Goal: Task Accomplishment & Management: Manage account settings

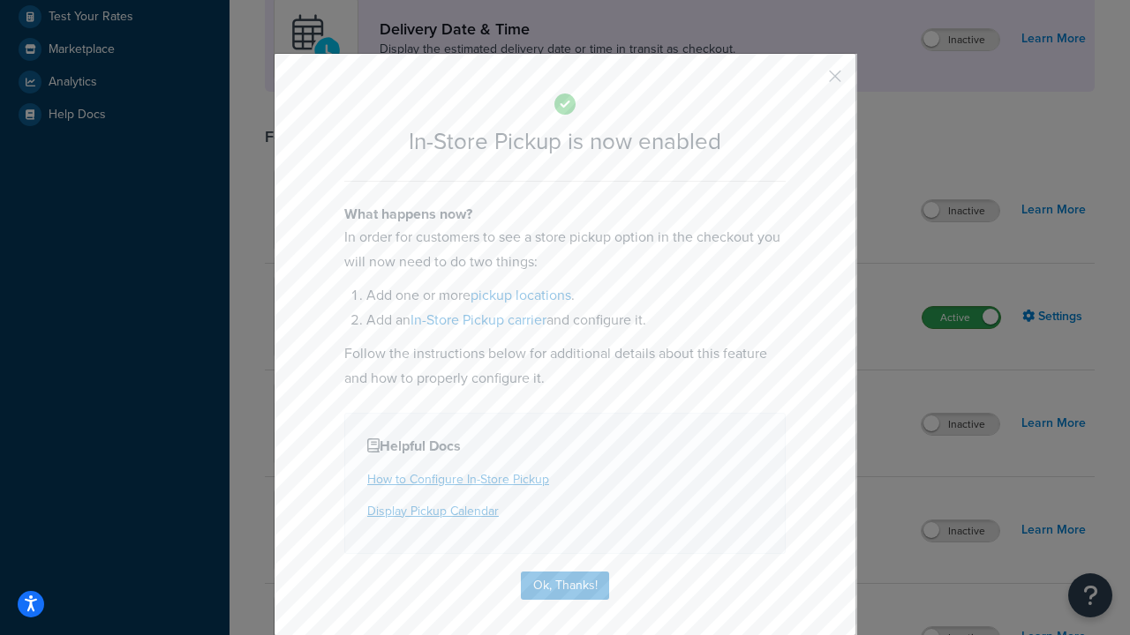
scroll to position [495, 0]
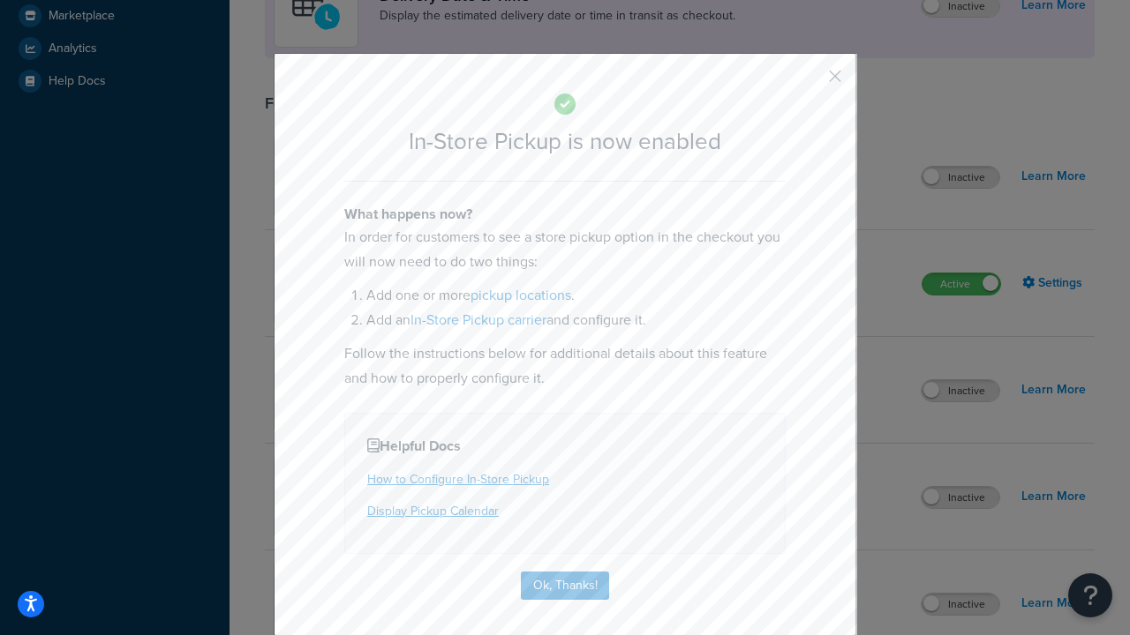
click at [808, 82] on button "button" at bounding box center [809, 82] width 4 height 4
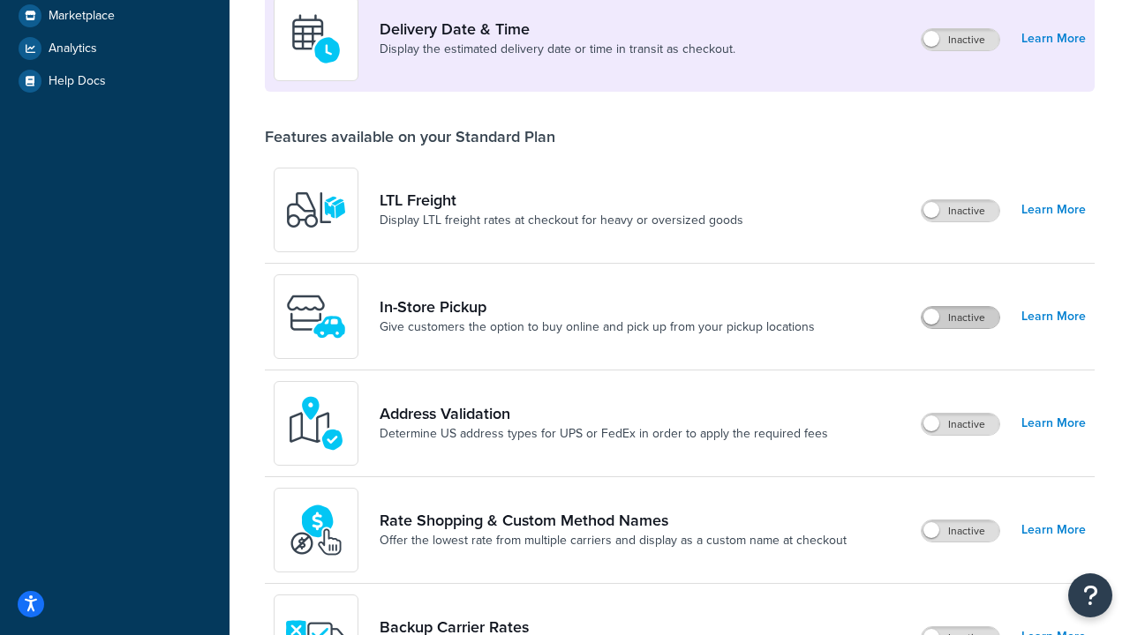
scroll to position [428, 0]
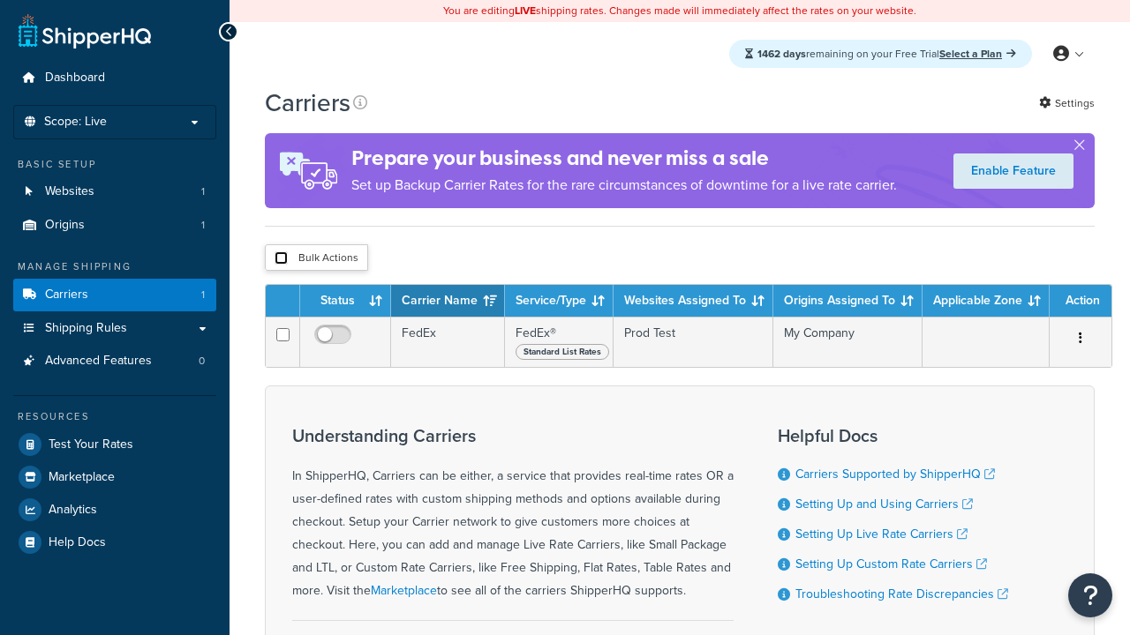
click at [281, 260] on input "checkbox" at bounding box center [280, 257] width 13 height 13
checkbox input "true"
click at [0, 0] on button "Delete" at bounding box center [0, 0] width 0 height 0
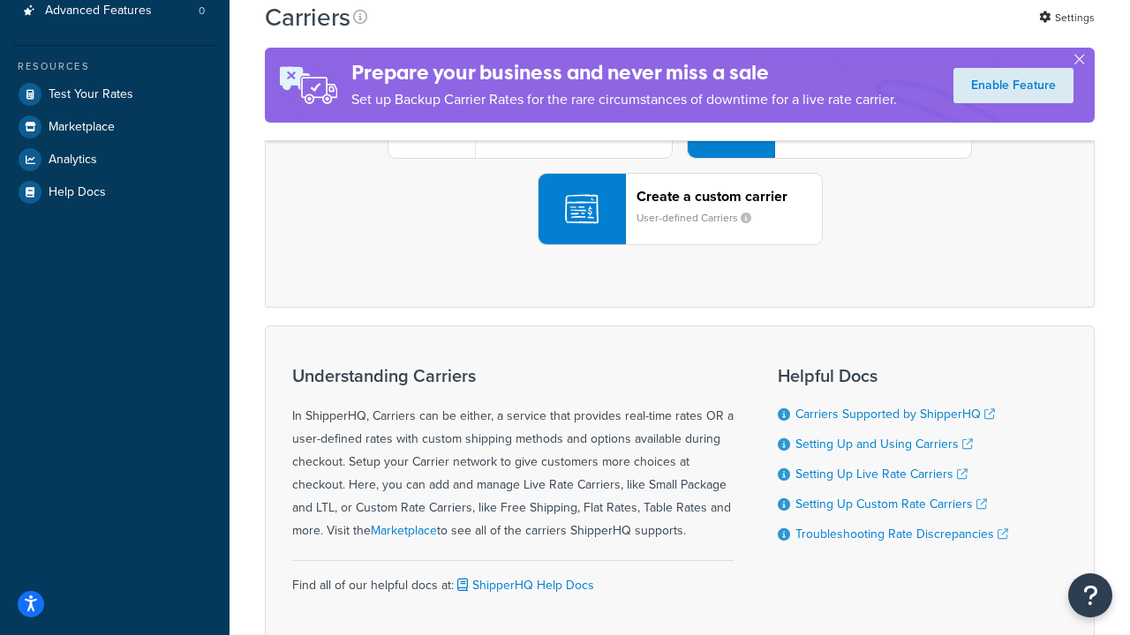
click at [679, 245] on div "UPS® Published daily rates FedEx List rates USPS Online rates See all live rate…" at bounding box center [679, 122] width 792 height 245
click at [679, 230] on div "Create a custom carrier User-defined Carriers" at bounding box center [728, 209] width 185 height 42
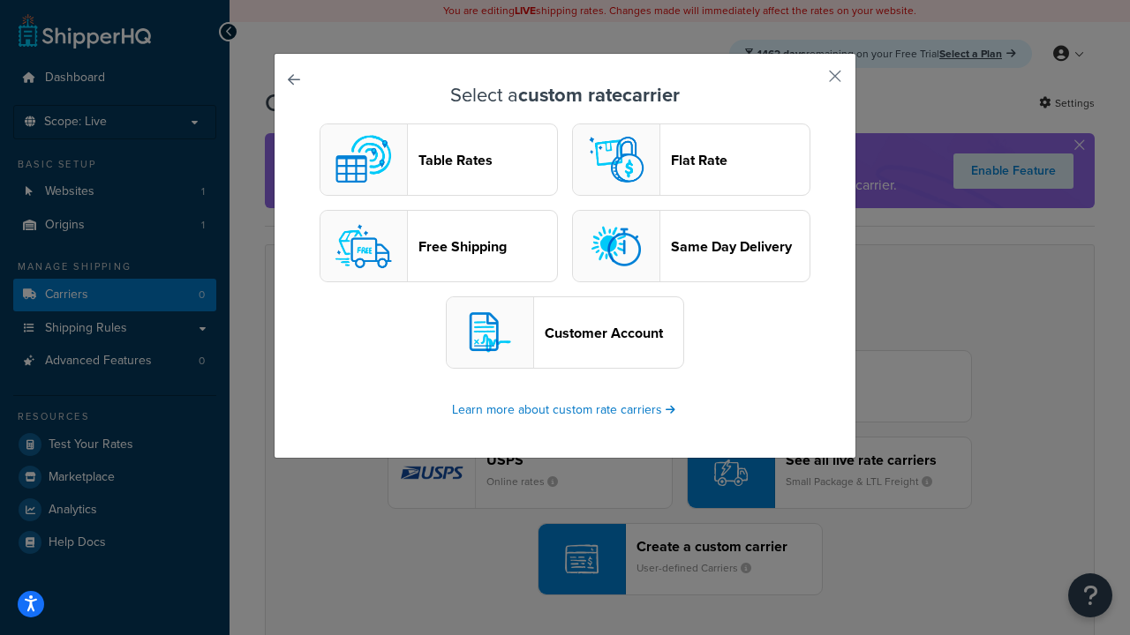
click at [439, 160] on header "Table Rates" at bounding box center [487, 160] width 139 height 17
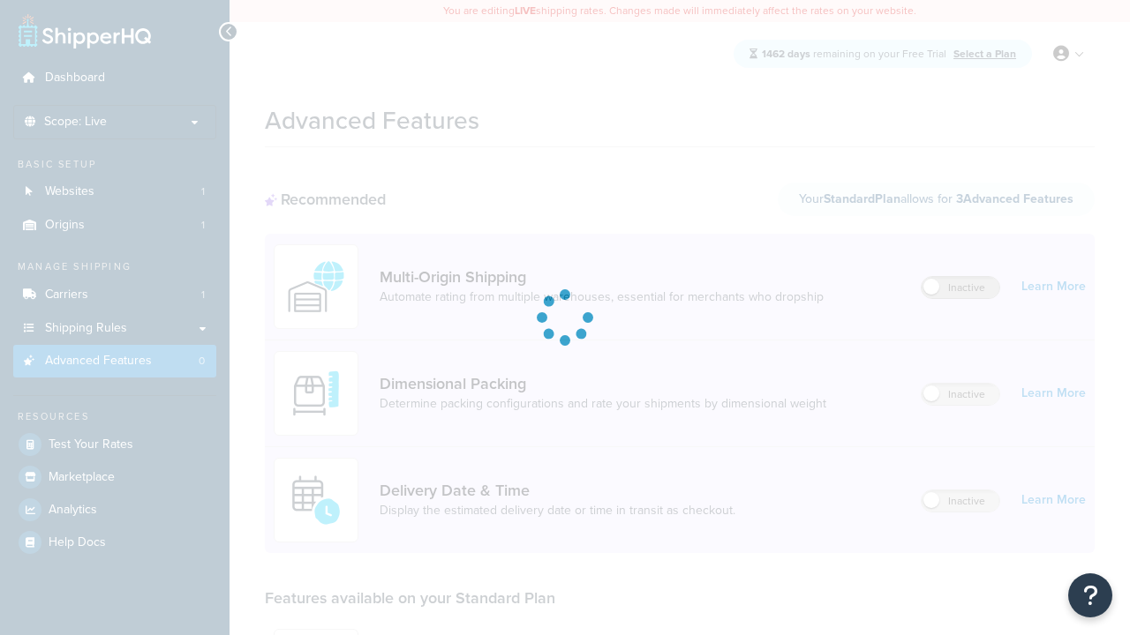
click at [960, 288] on label "Inactive" at bounding box center [960, 287] width 78 height 21
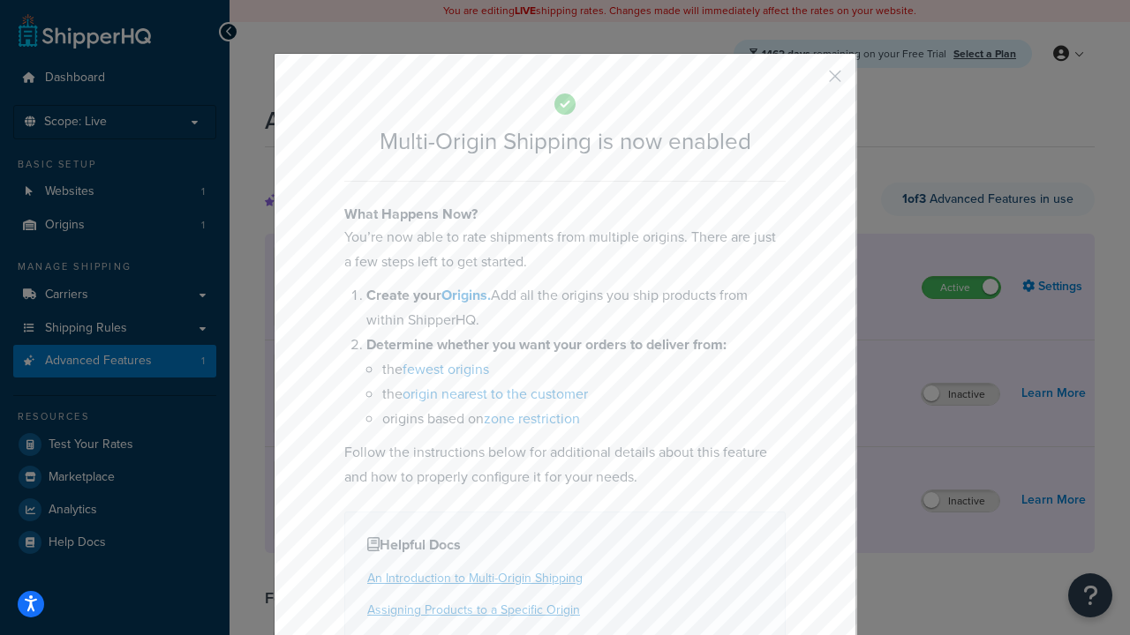
click at [808, 82] on button "button" at bounding box center [809, 82] width 4 height 4
click at [961, 288] on label "Active" at bounding box center [961, 287] width 78 height 21
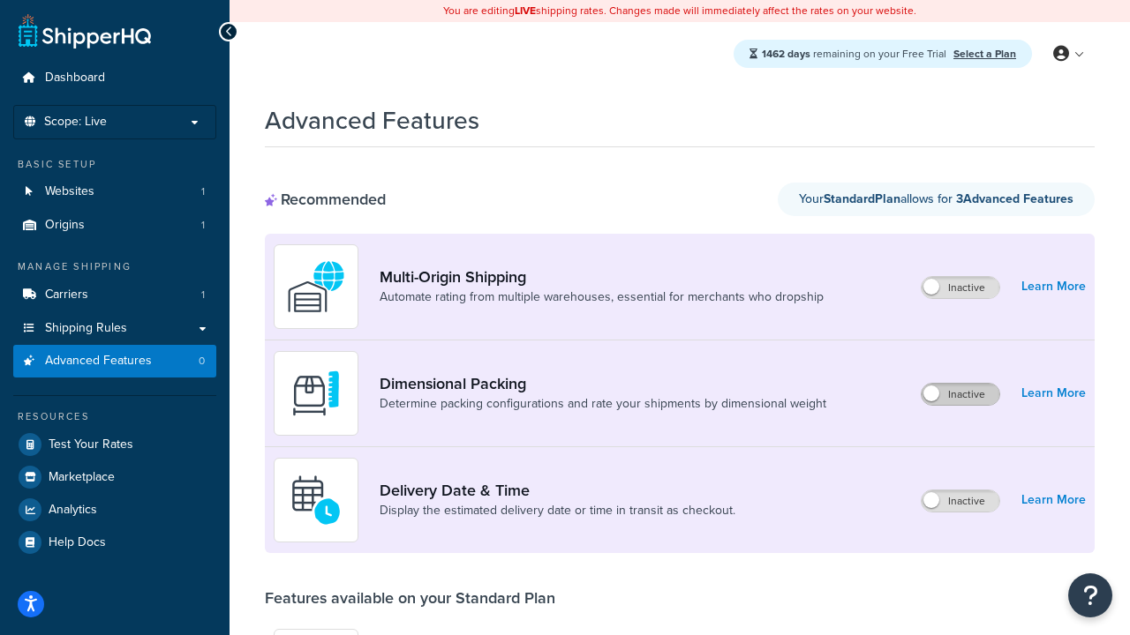
click at [960, 394] on label "Inactive" at bounding box center [960, 394] width 78 height 21
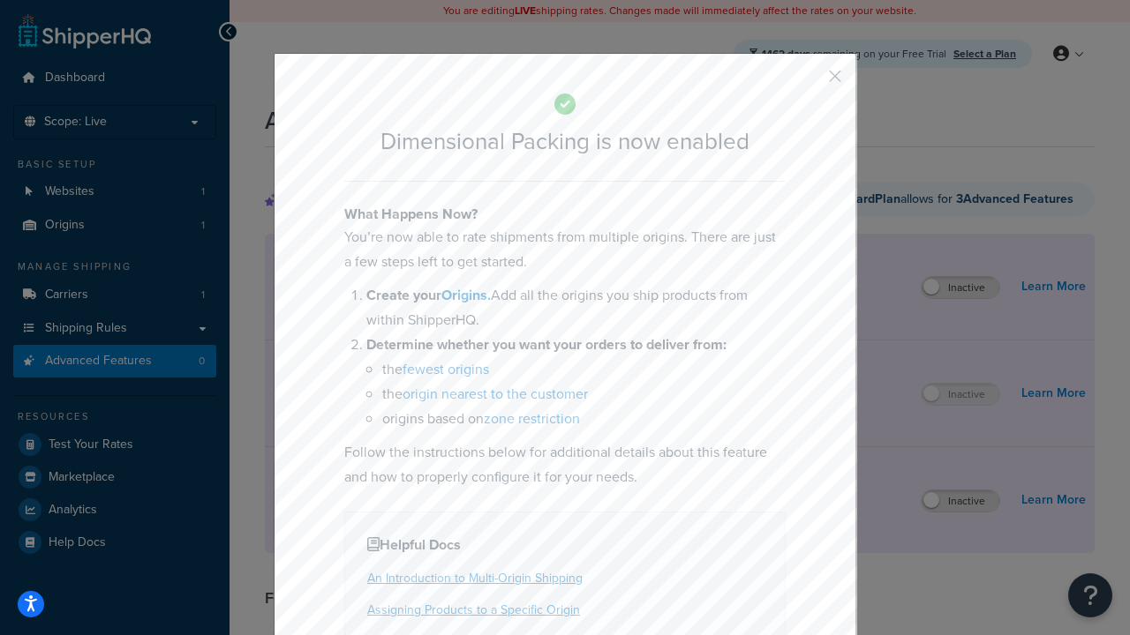
click at [808, 80] on button "button" at bounding box center [809, 82] width 4 height 4
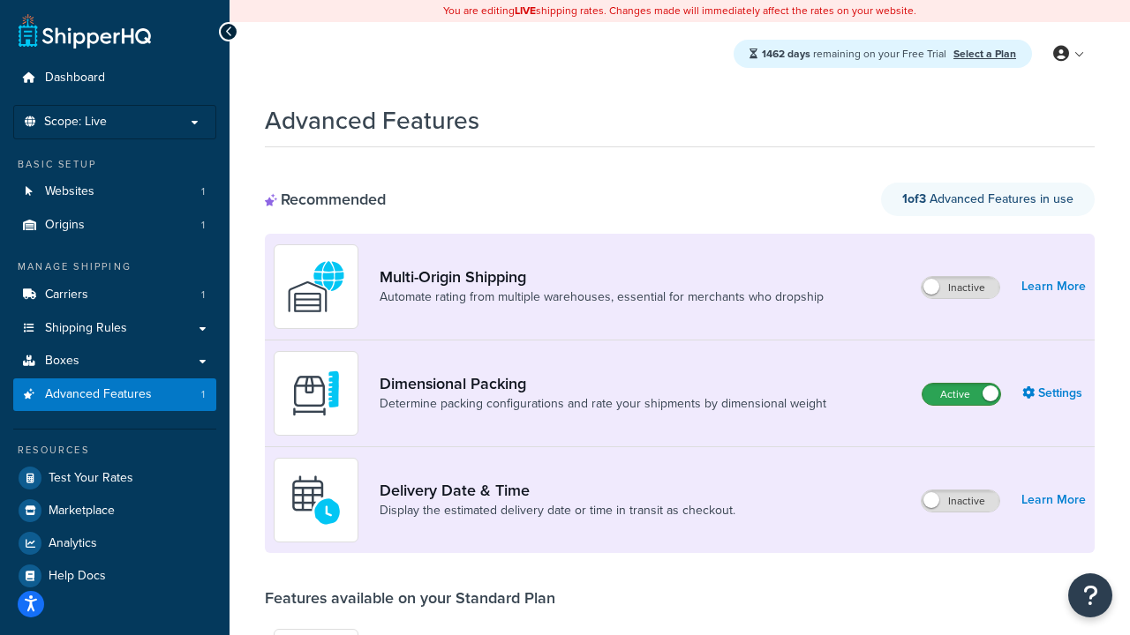
click at [961, 394] on label "Active" at bounding box center [961, 394] width 78 height 21
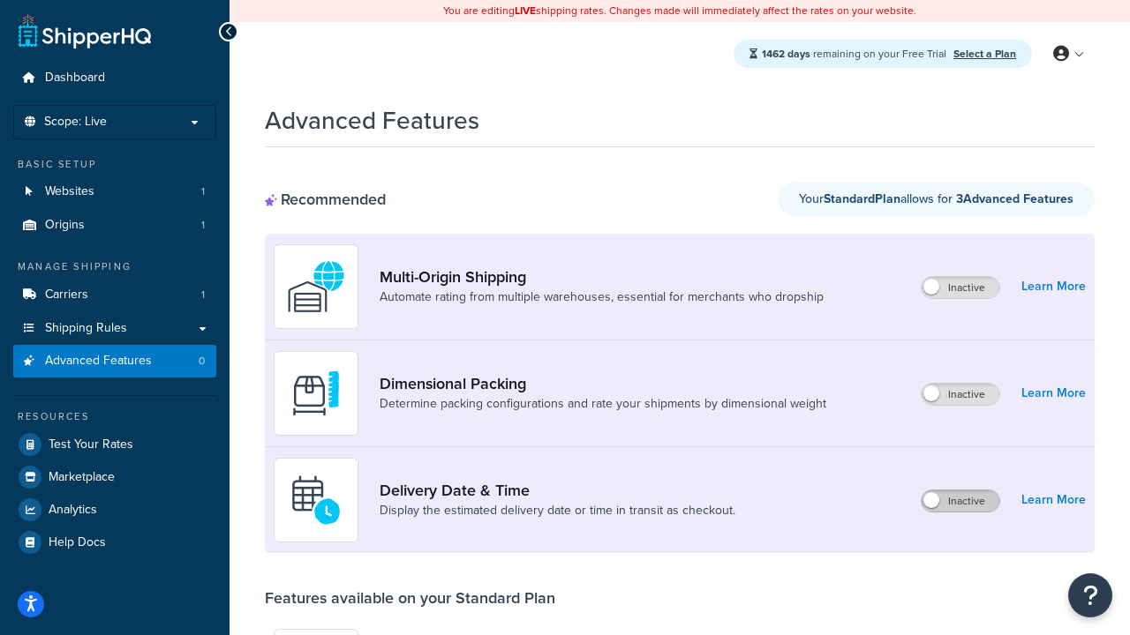
click at [960, 501] on label "Inactive" at bounding box center [960, 501] width 78 height 21
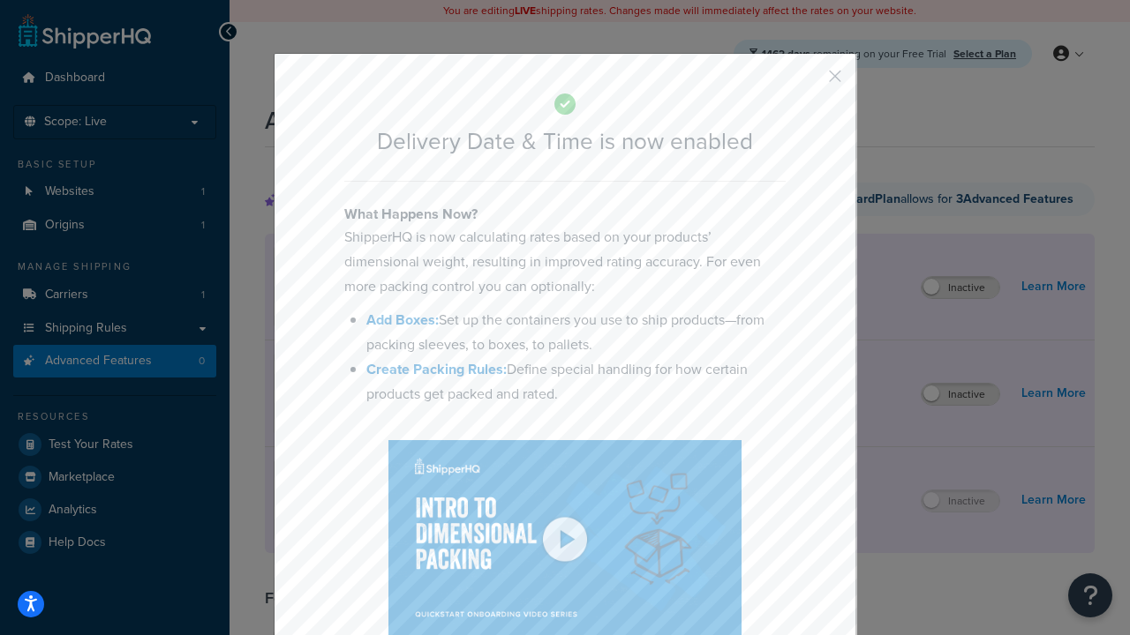
click at [808, 80] on button "button" at bounding box center [809, 82] width 4 height 4
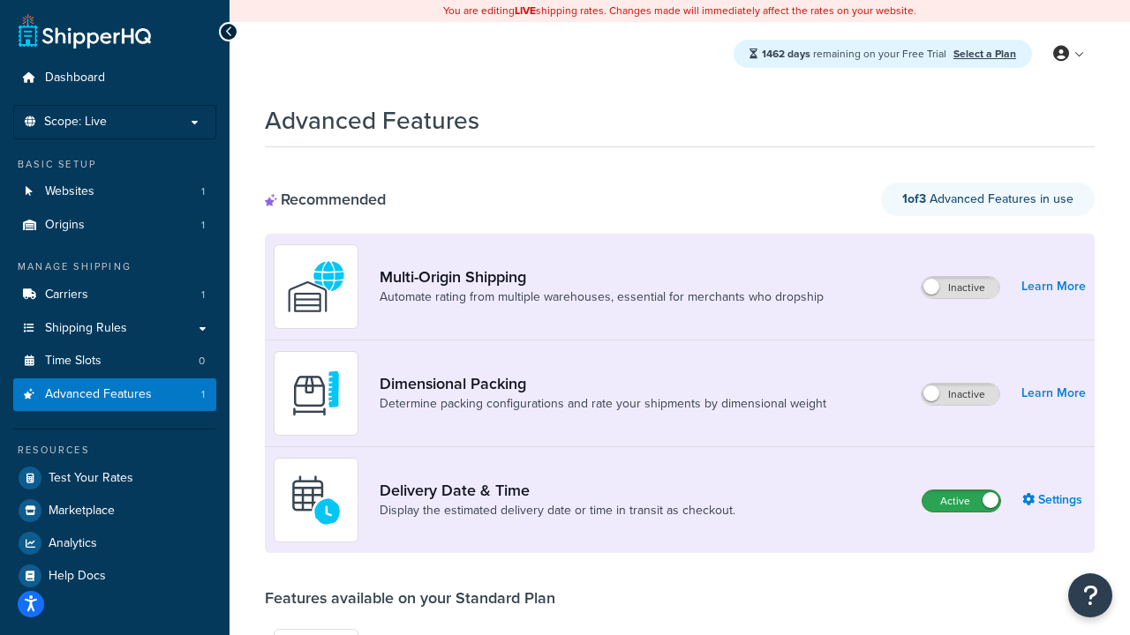
click at [961, 491] on label "Active" at bounding box center [961, 501] width 78 height 21
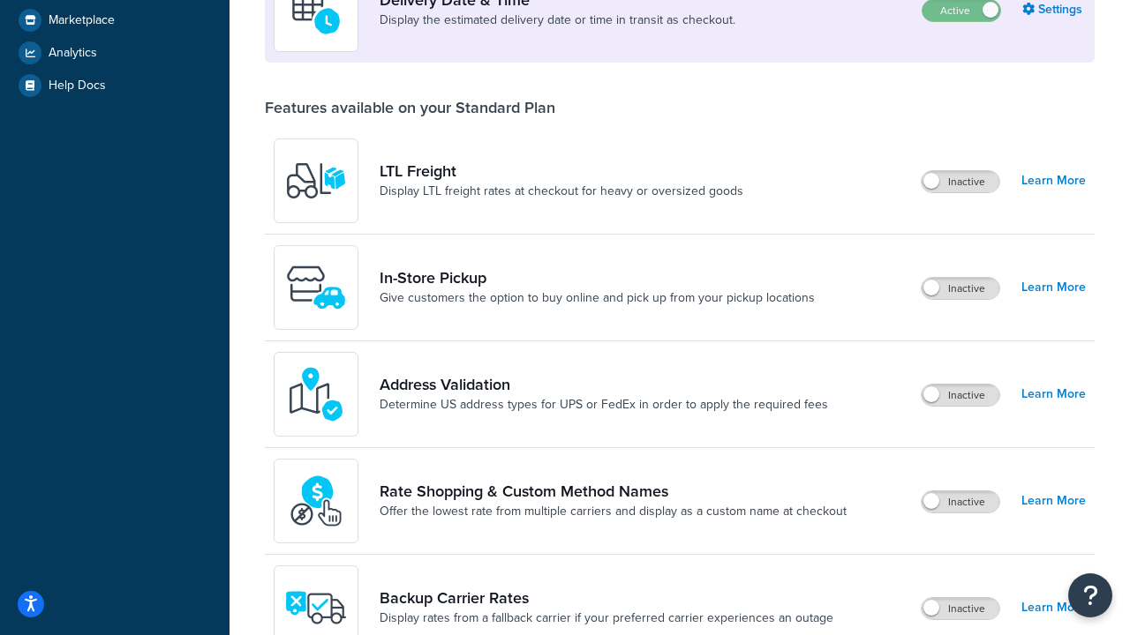
scroll to position [457, 0]
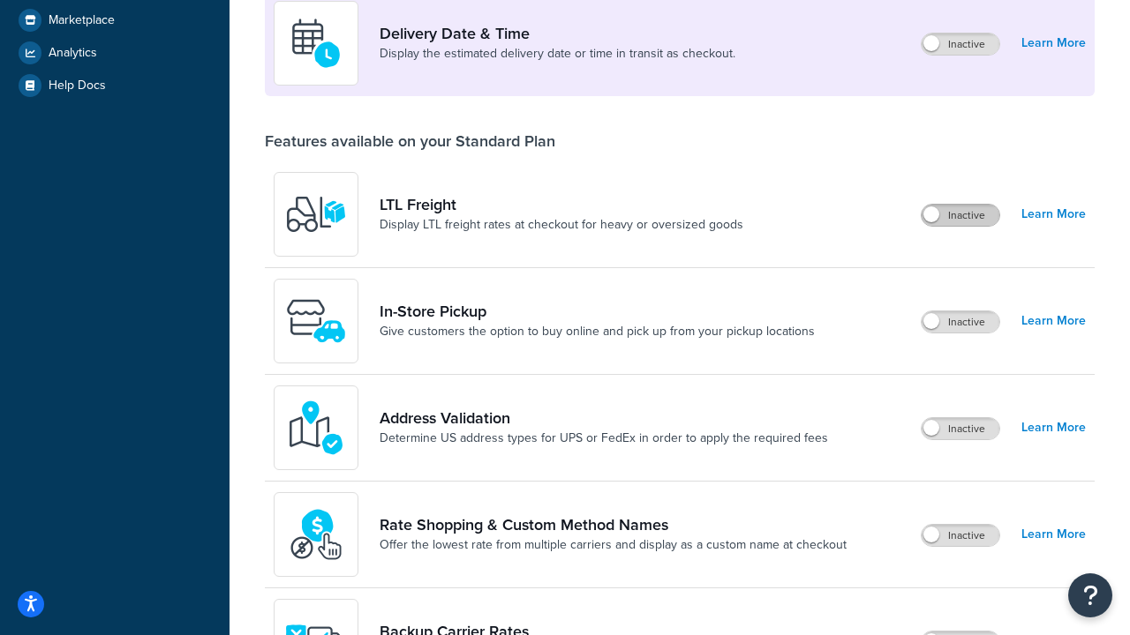
click at [960, 215] on label "Inactive" at bounding box center [960, 215] width 78 height 21
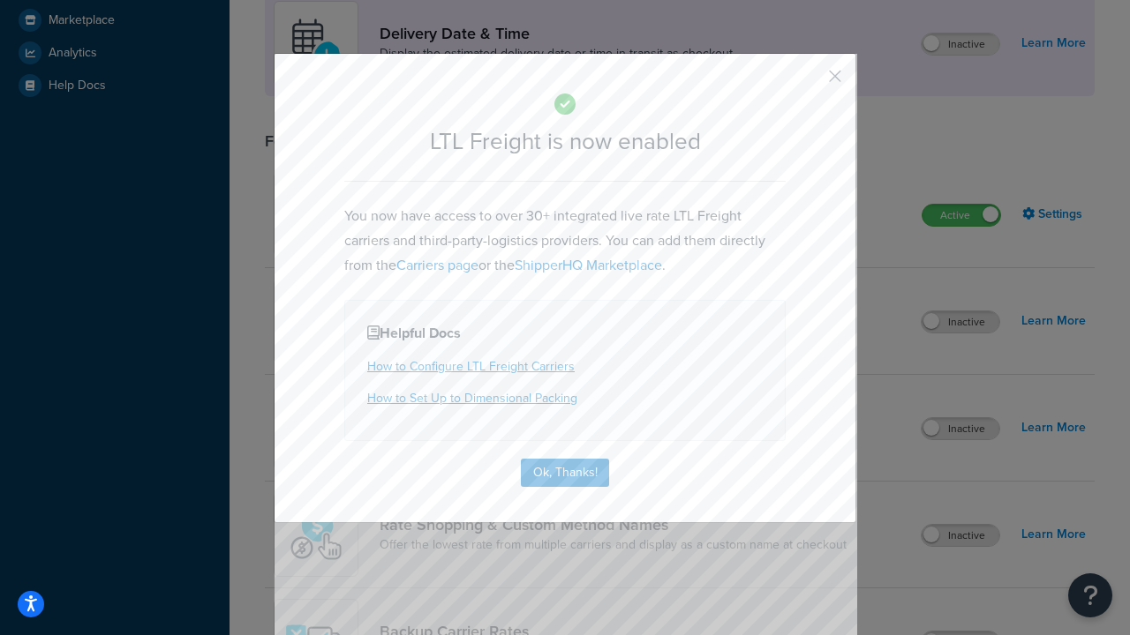
click at [808, 82] on button "button" at bounding box center [809, 82] width 4 height 4
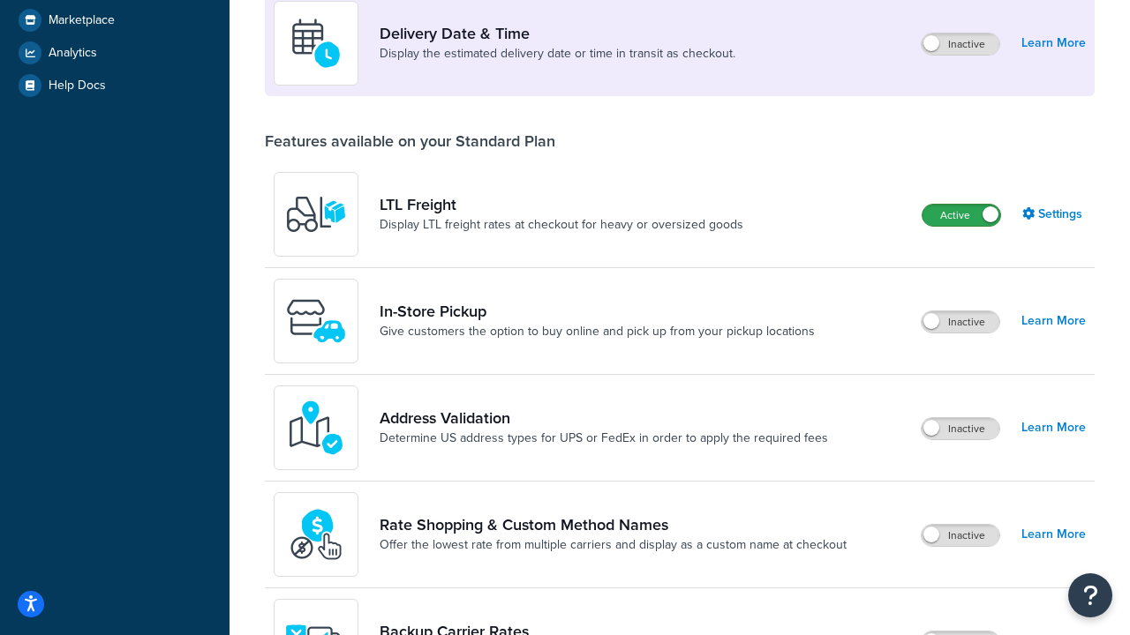
click at [961, 205] on label "Active" at bounding box center [961, 215] width 78 height 21
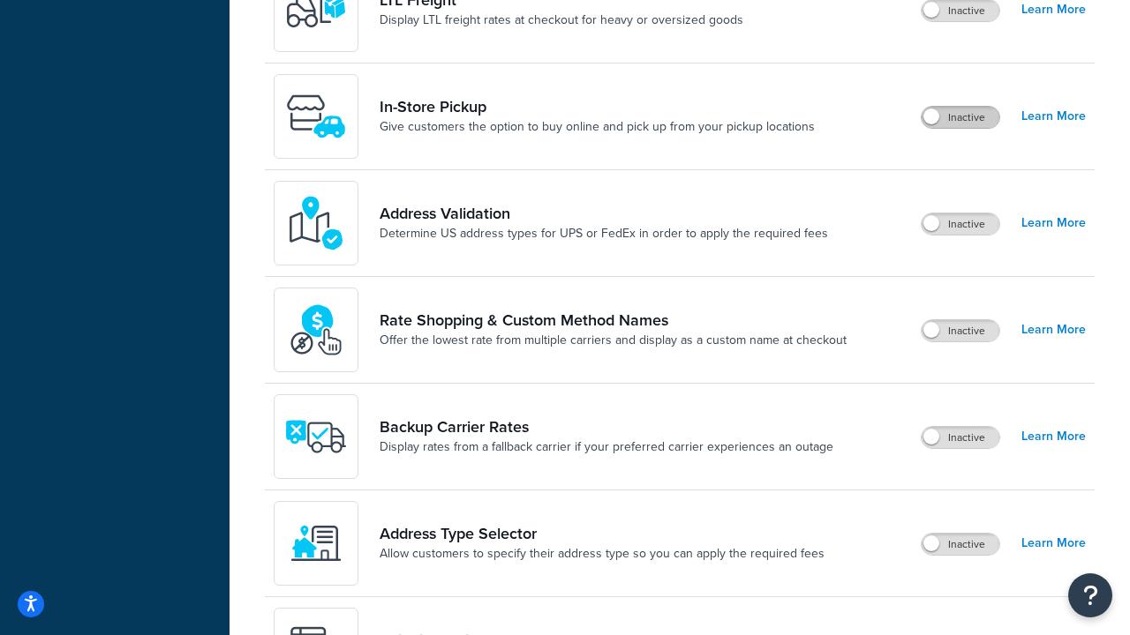
click at [960, 117] on label "Inactive" at bounding box center [960, 117] width 78 height 21
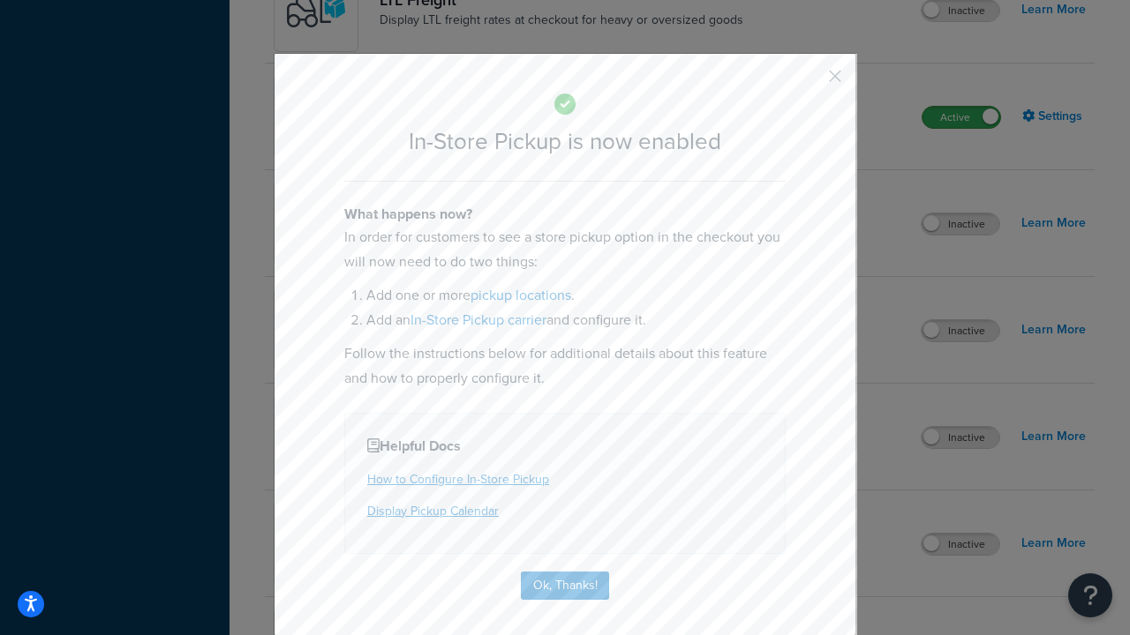
click at [808, 82] on button "button" at bounding box center [809, 82] width 4 height 4
click at [961, 128] on label "Active" at bounding box center [961, 117] width 78 height 21
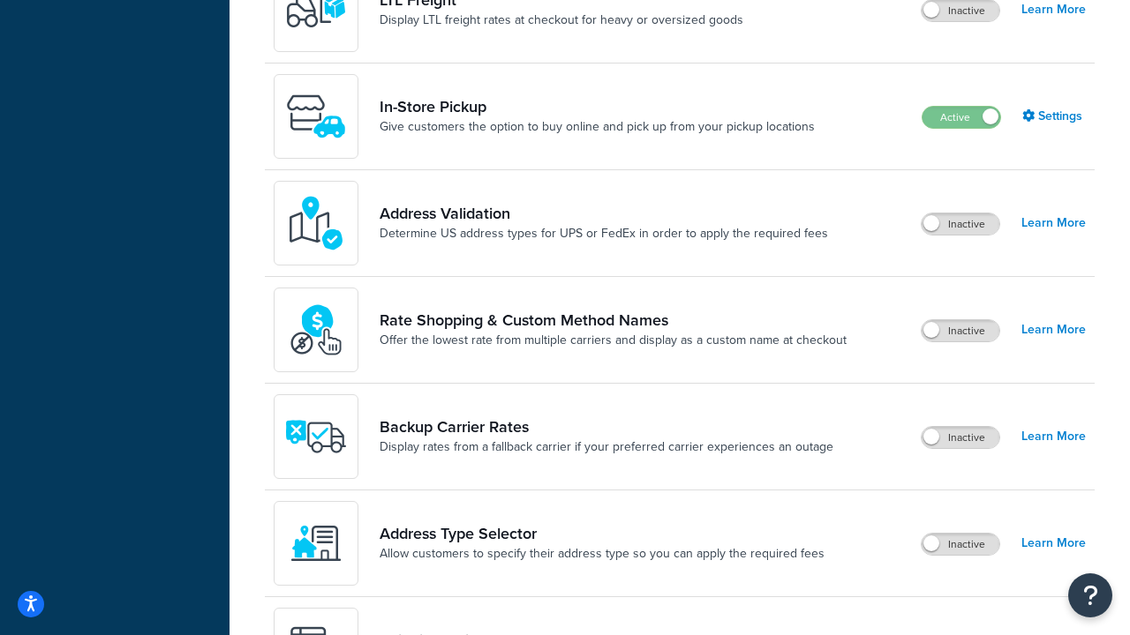
scroll to position [154, 0]
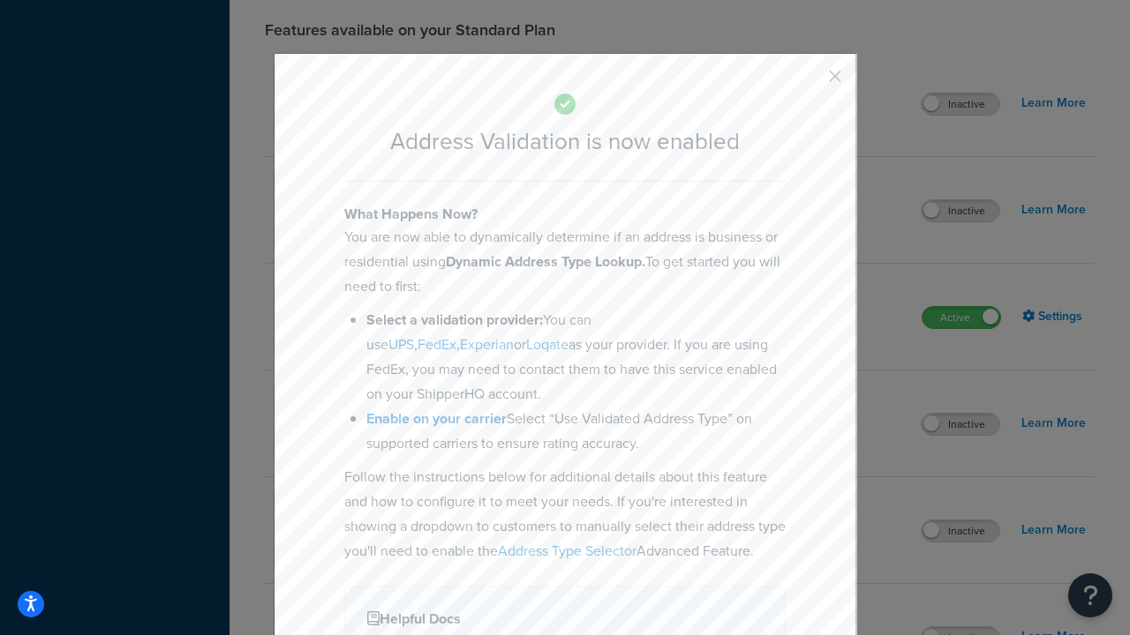
click at [808, 82] on button "button" at bounding box center [809, 82] width 4 height 4
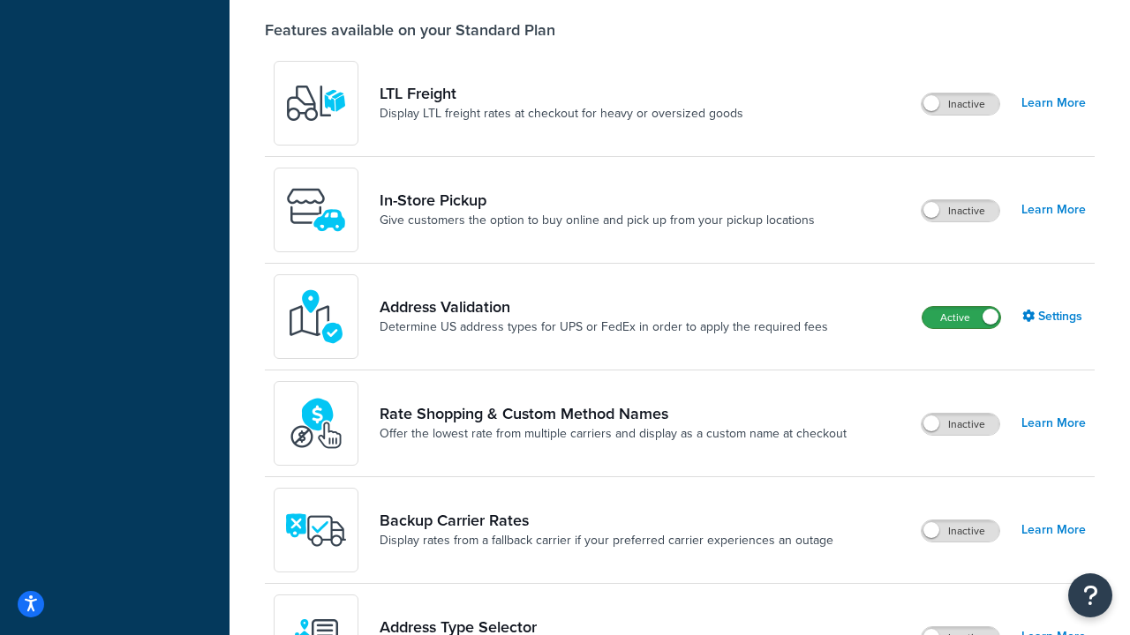
click at [961, 328] on label "Active" at bounding box center [961, 317] width 78 height 21
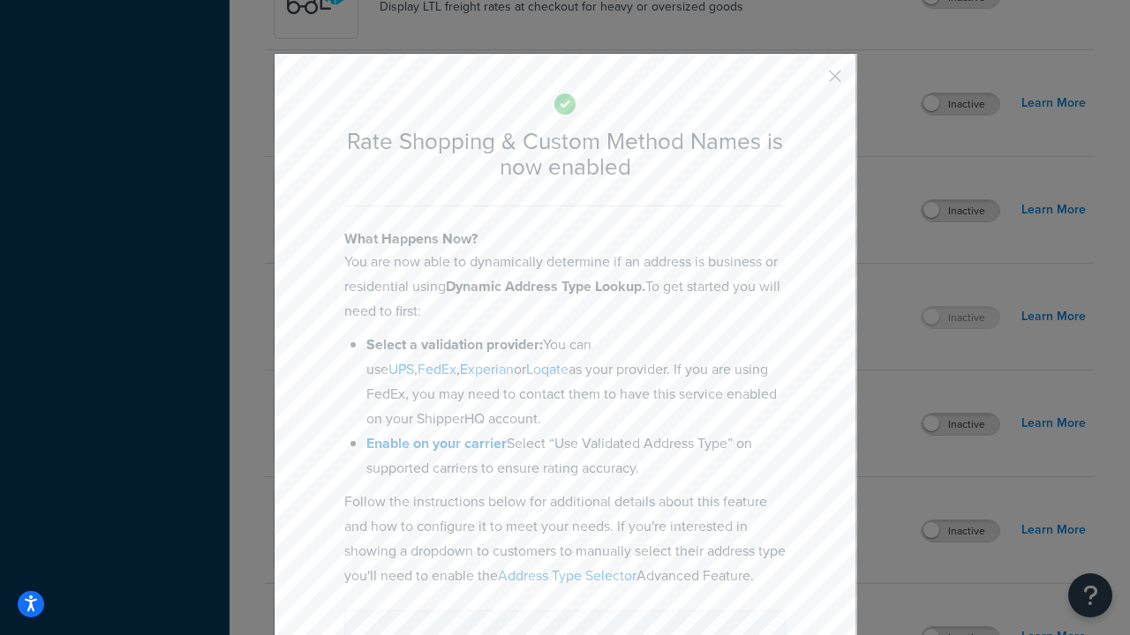
click at [808, 80] on button "button" at bounding box center [809, 82] width 4 height 4
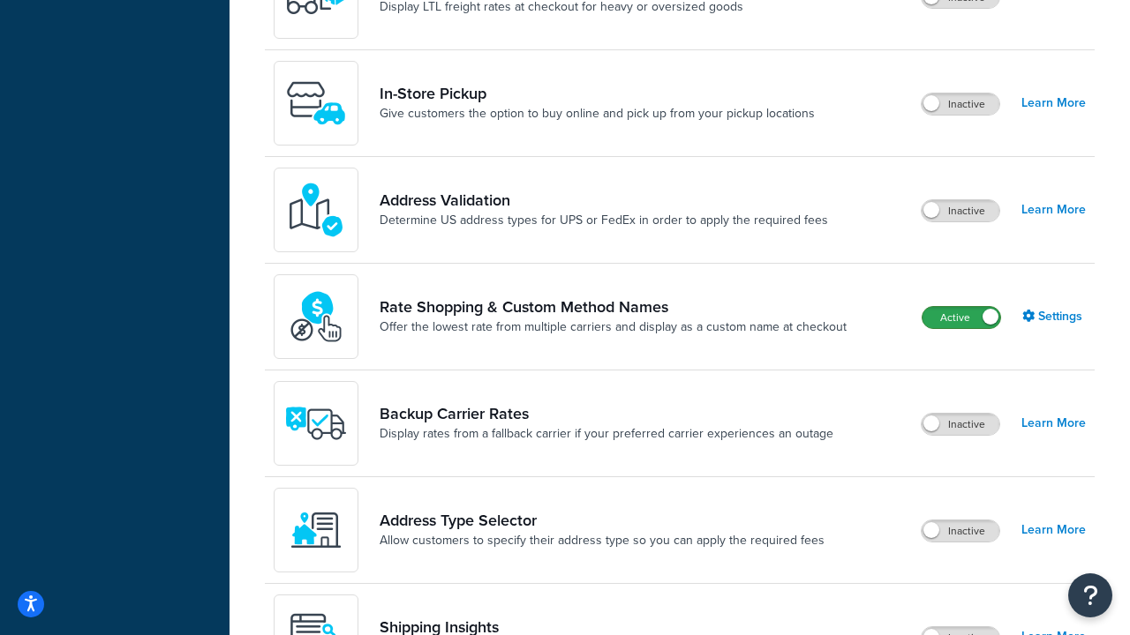
click at [961, 318] on label "Active" at bounding box center [961, 317] width 78 height 21
